Goal: Find specific page/section

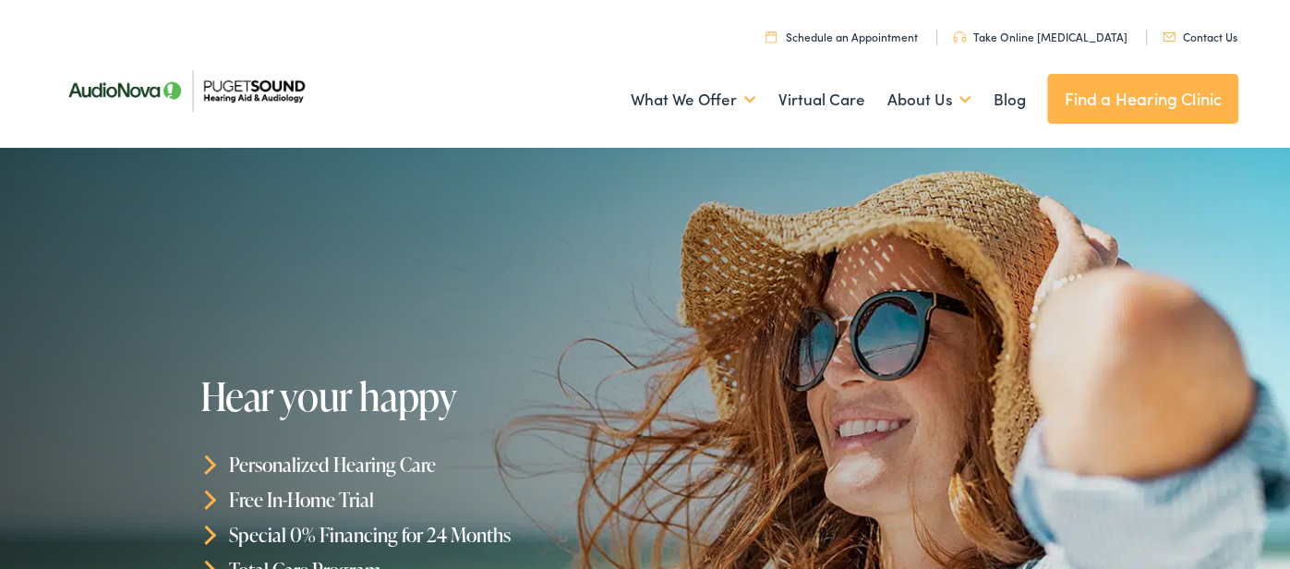
click at [1207, 40] on link "Contact Us" at bounding box center [1200, 37] width 75 height 16
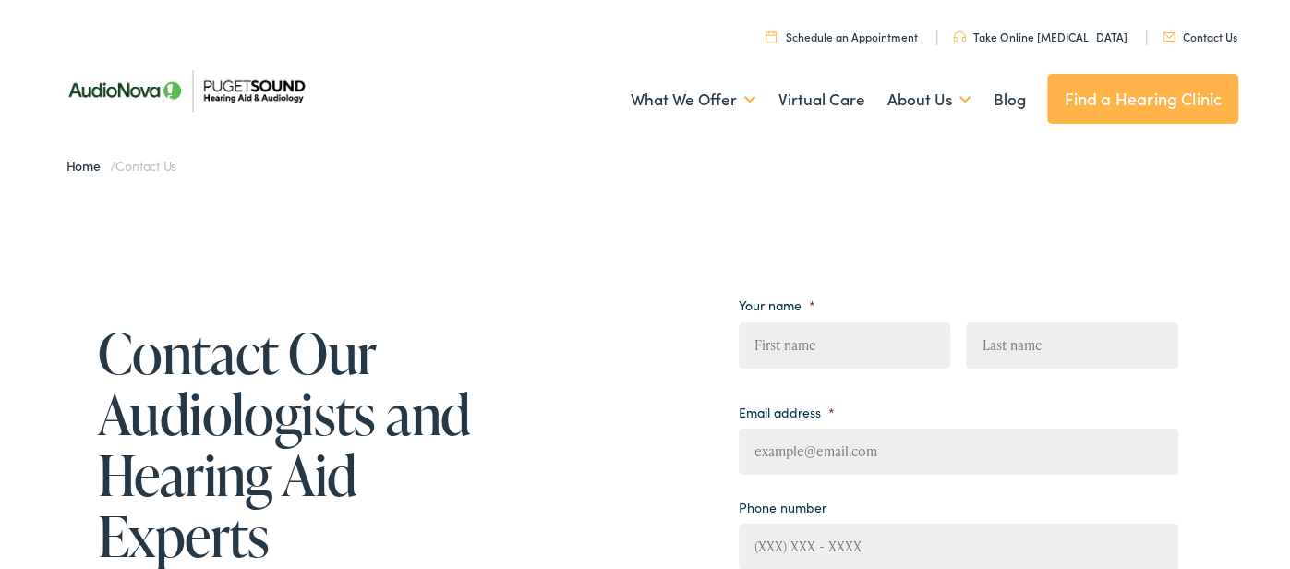
click at [533, 175] on div "Home / Contact Us" at bounding box center [645, 166] width 1219 height 37
click at [1075, 94] on link "Find a Hearing Clinic" at bounding box center [1142, 99] width 191 height 50
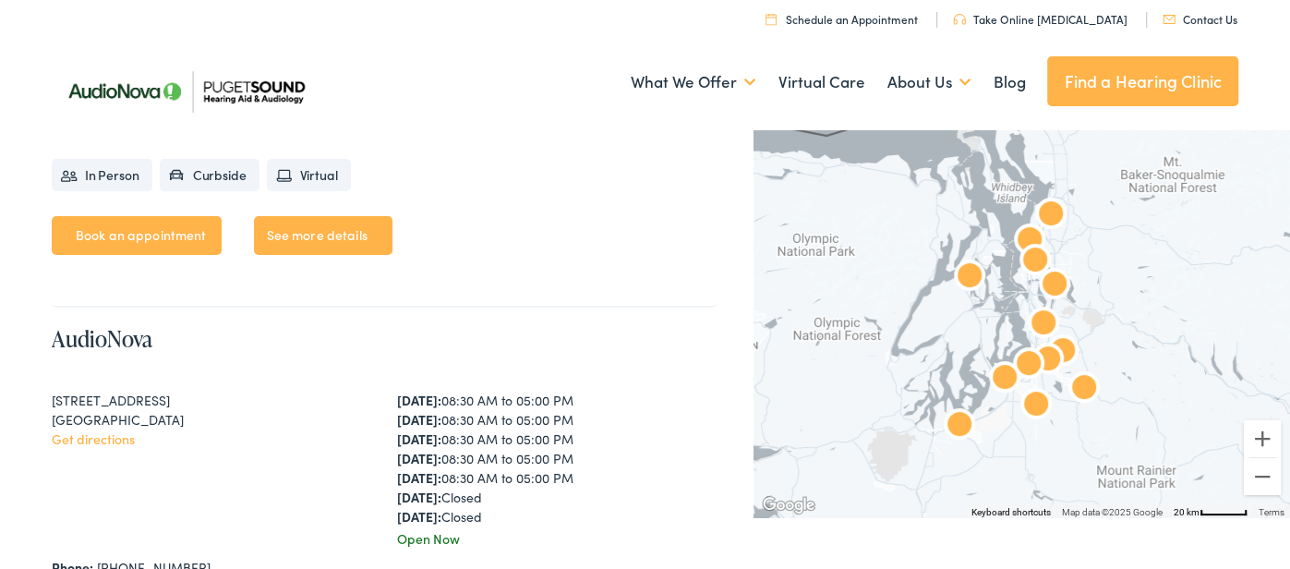
scroll to position [4478, 0]
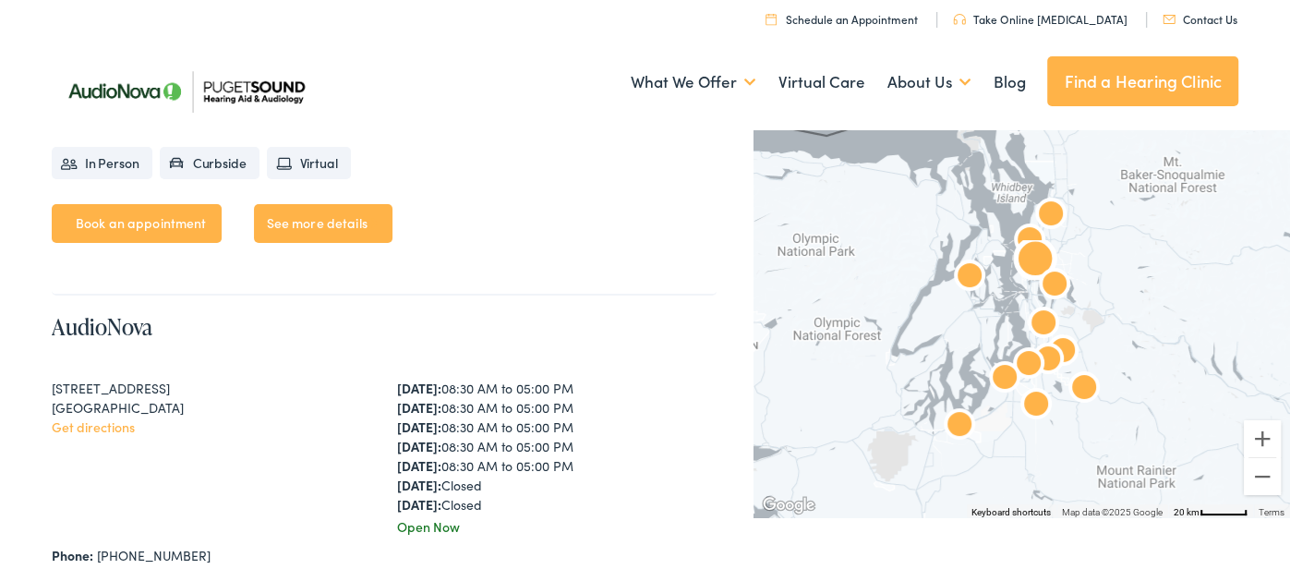
click at [117, 428] on link "Get directions" at bounding box center [93, 426] width 83 height 18
